Goal: Task Accomplishment & Management: Use online tool/utility

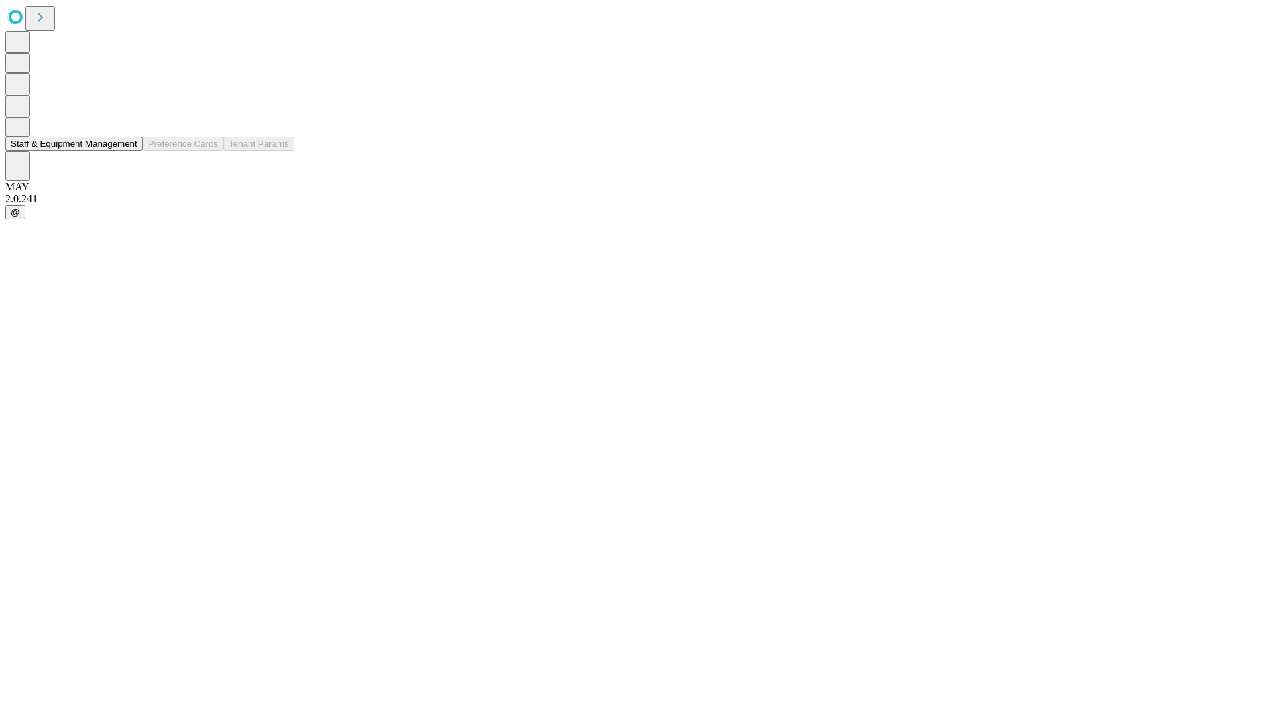
click at [128, 151] on button "Staff & Equipment Management" at bounding box center [73, 144] width 137 height 14
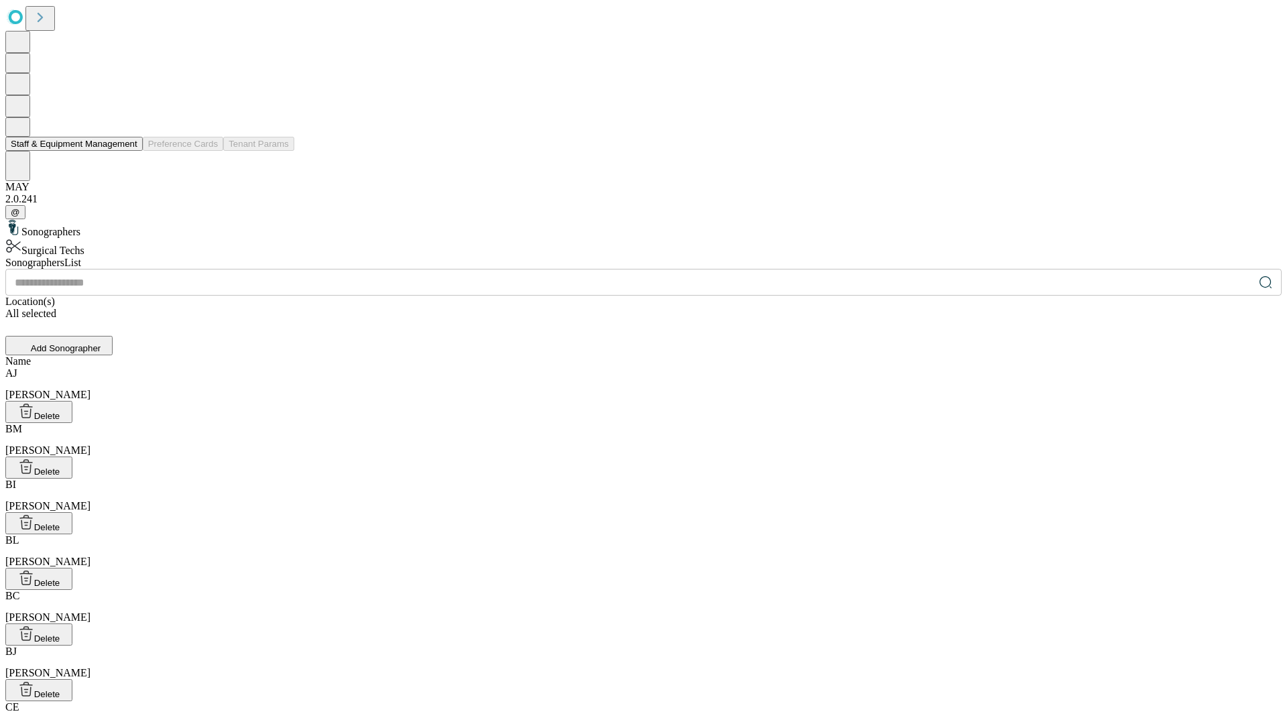
click at [128, 151] on button "Staff & Equipment Management" at bounding box center [73, 144] width 137 height 14
